Goal: Navigation & Orientation: Find specific page/section

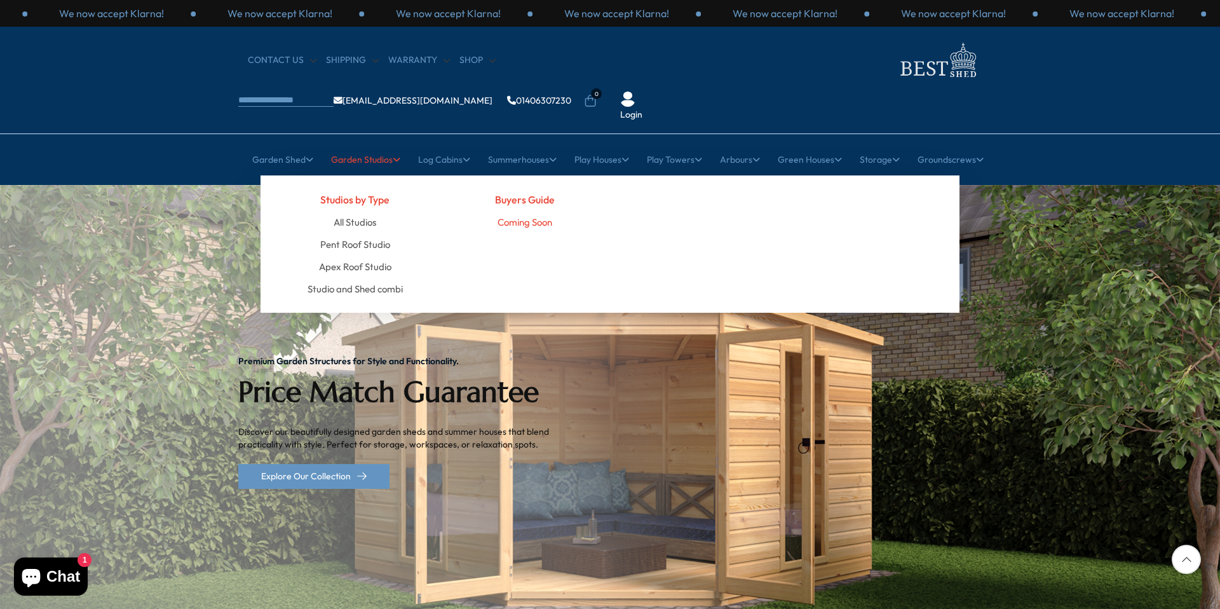
click at [529, 211] on link "Coming Soon" at bounding box center [525, 222] width 55 height 22
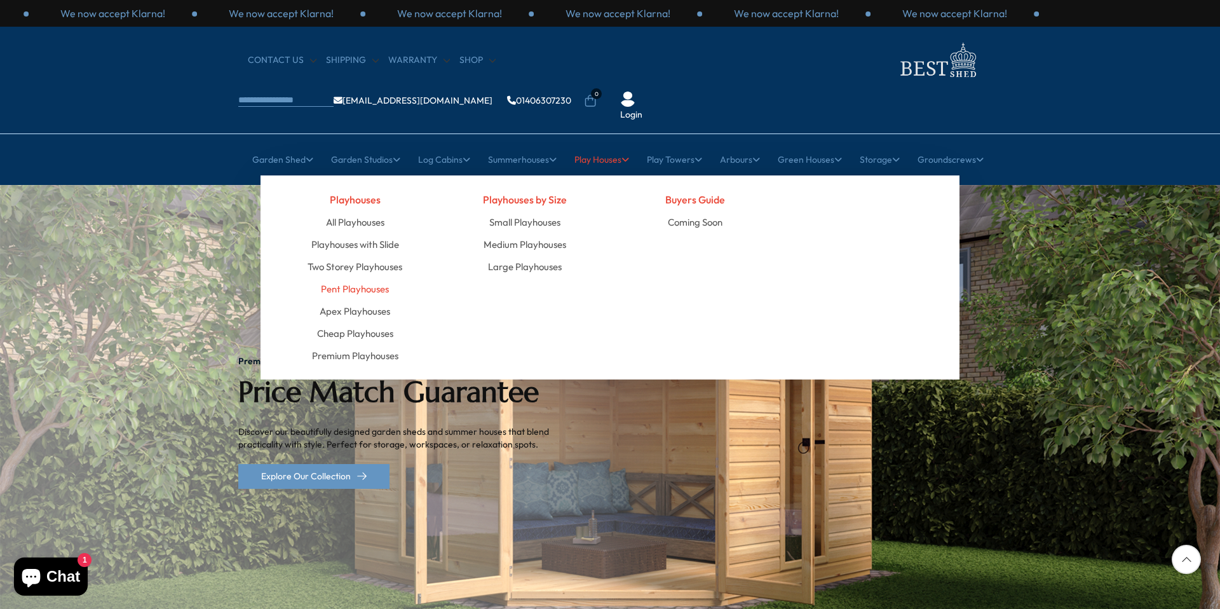
click at [349, 278] on link "Pent Playhouses" at bounding box center [355, 289] width 68 height 22
click at [364, 300] on link "Apex Playhouses" at bounding box center [355, 311] width 71 height 22
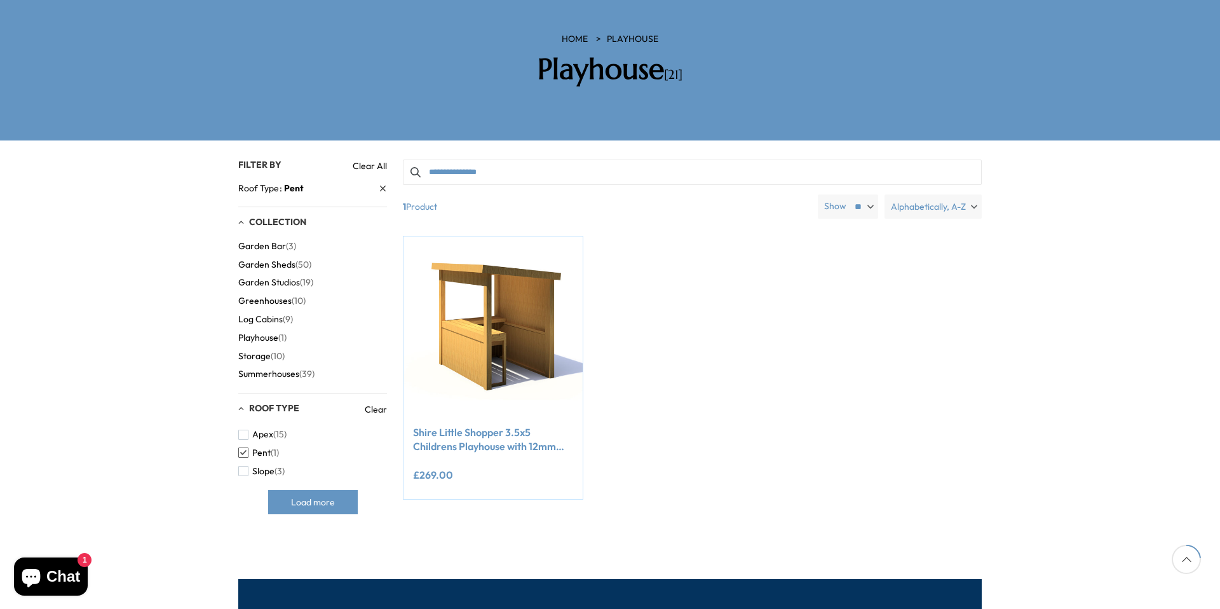
scroll to position [202, 0]
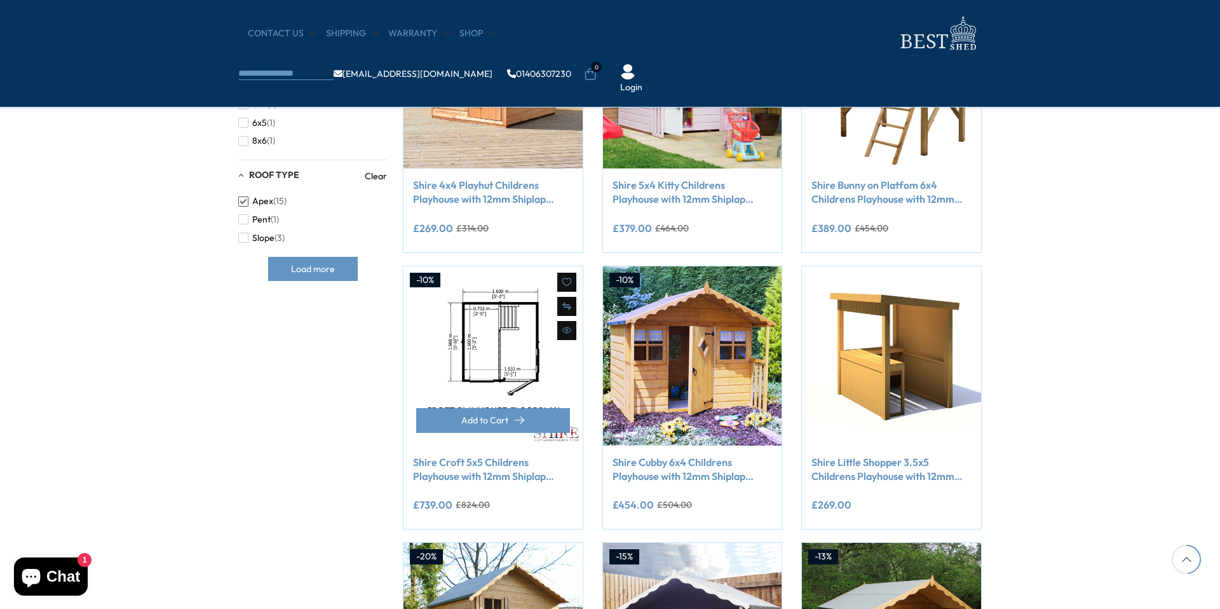
scroll to position [658, 0]
